Goal: Check status: Check status

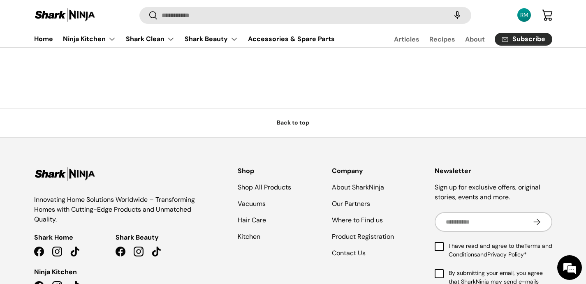
click at [525, 13] on div "RM" at bounding box center [524, 15] width 9 height 9
